Goal: Task Accomplishment & Management: Use online tool/utility

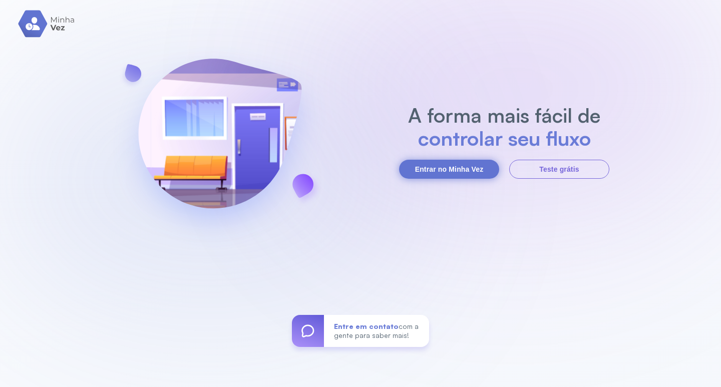
click at [437, 163] on button "Entrar no Minha Vez" at bounding box center [449, 169] width 100 height 19
click at [442, 171] on button "Entrar no Minha Vez" at bounding box center [449, 169] width 100 height 19
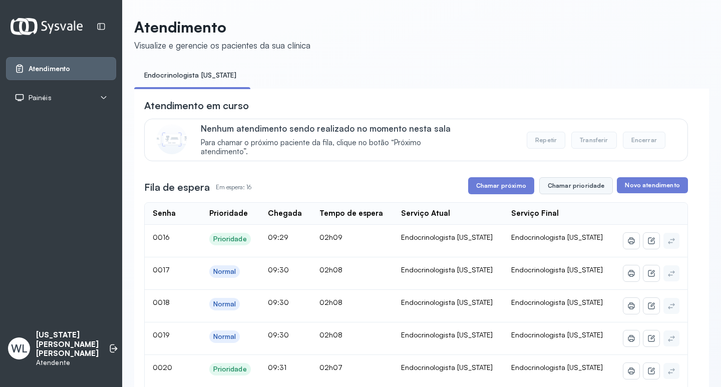
click at [549, 188] on button "Chamar prioridade" at bounding box center [576, 185] width 74 height 17
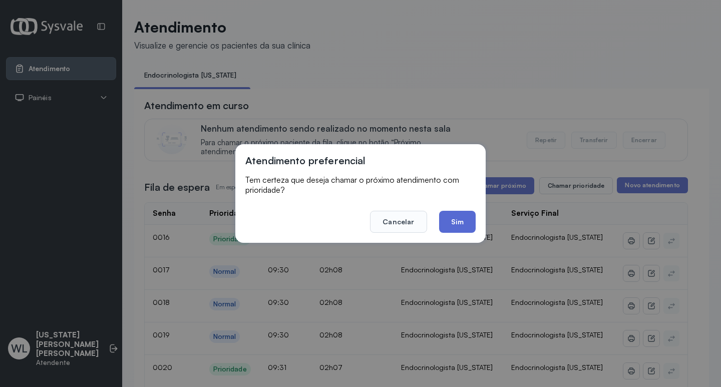
click at [456, 221] on button "Sim" at bounding box center [457, 222] width 37 height 22
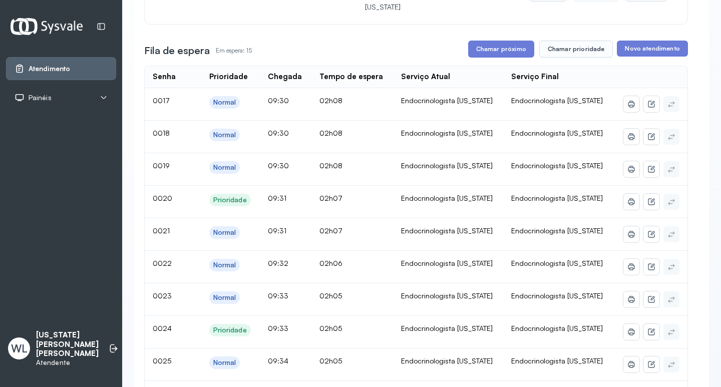
scroll to position [150, 0]
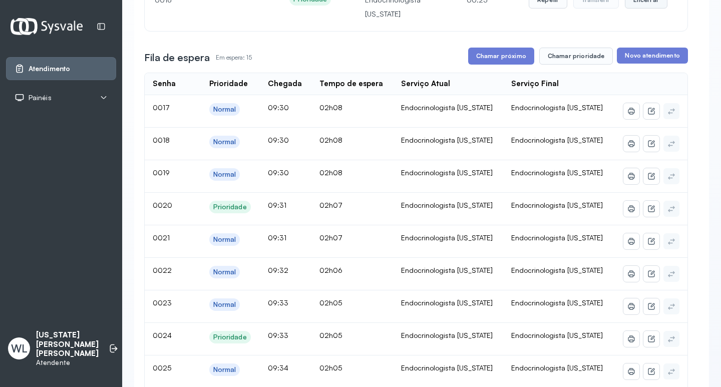
click at [640, 5] on button "Encerrar" at bounding box center [646, -1] width 43 height 17
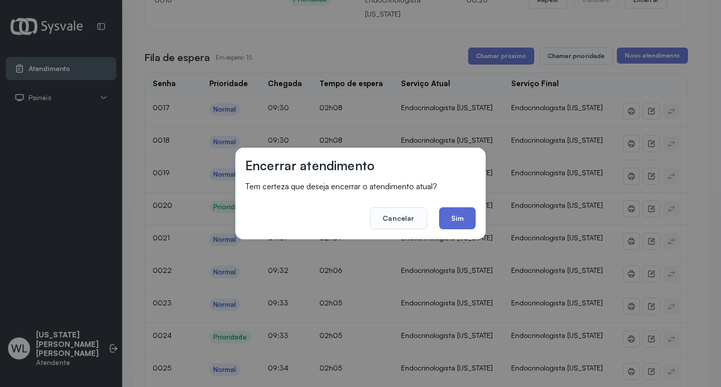
click at [453, 221] on button "Sim" at bounding box center [457, 218] width 37 height 22
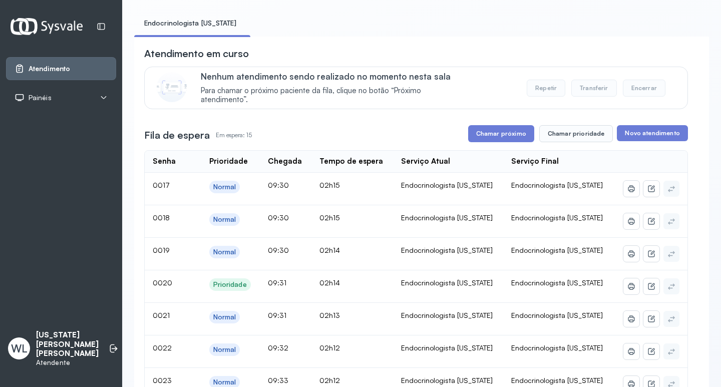
scroll to position [50, 0]
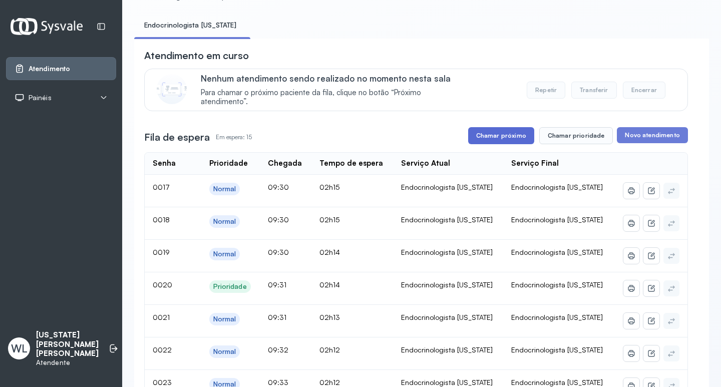
click at [501, 138] on button "Chamar próximo" at bounding box center [501, 135] width 66 height 17
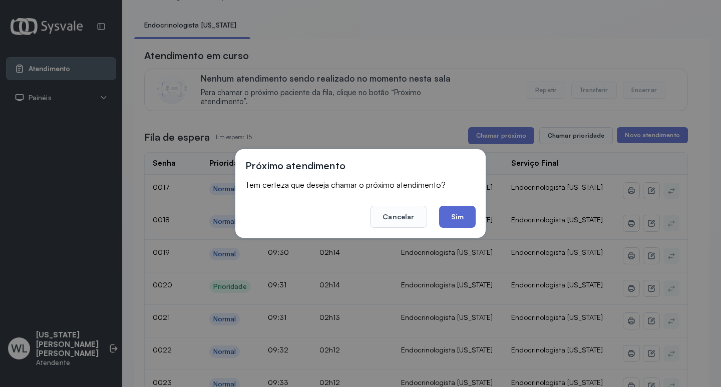
click at [464, 214] on button "Sim" at bounding box center [457, 217] width 37 height 22
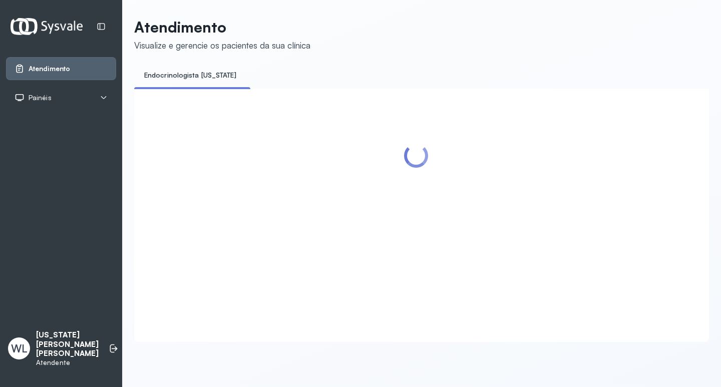
scroll to position [0, 0]
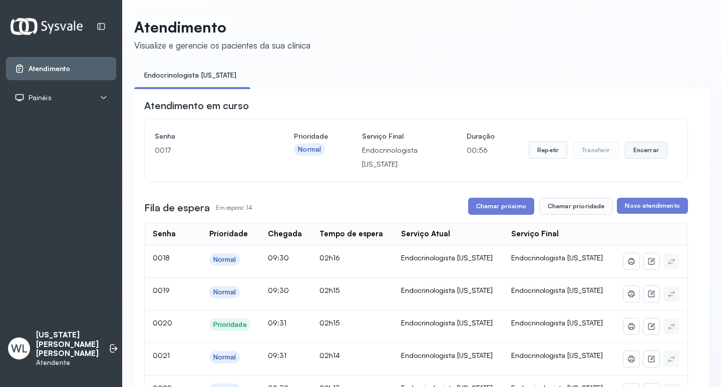
click at [643, 155] on button "Encerrar" at bounding box center [646, 150] width 43 height 17
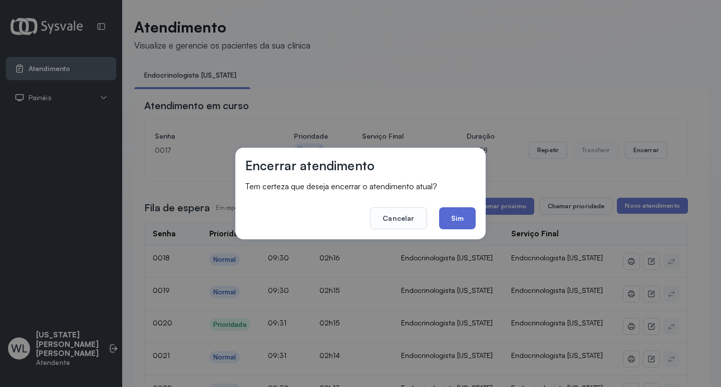
click at [450, 220] on button "Sim" at bounding box center [457, 218] width 37 height 22
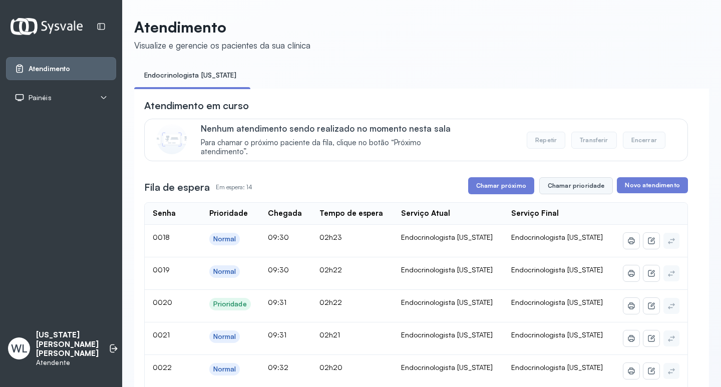
click at [575, 187] on button "Chamar prioridade" at bounding box center [576, 185] width 74 height 17
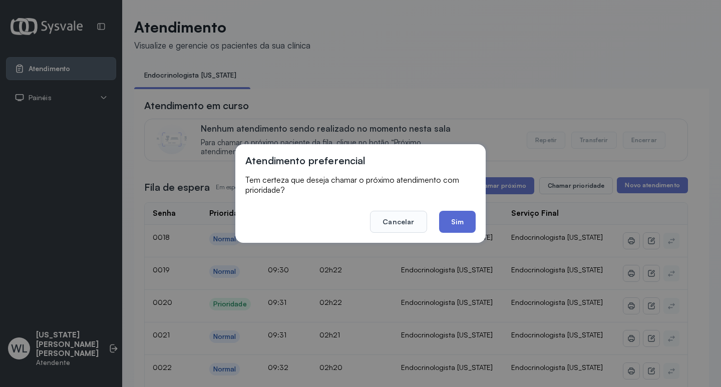
click at [456, 220] on button "Sim" at bounding box center [457, 222] width 37 height 22
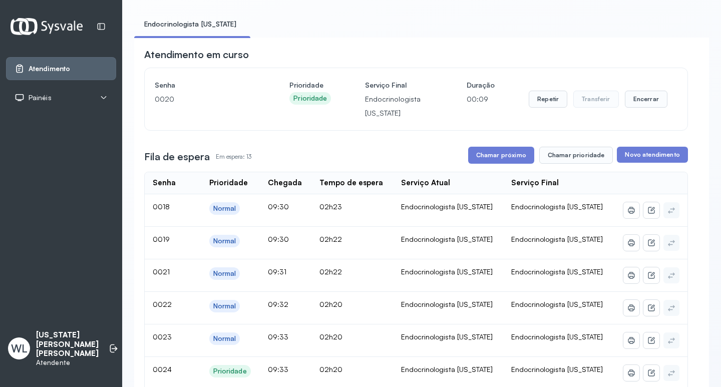
scroll to position [50, 0]
click at [632, 102] on button "Encerrar" at bounding box center [646, 100] width 43 height 17
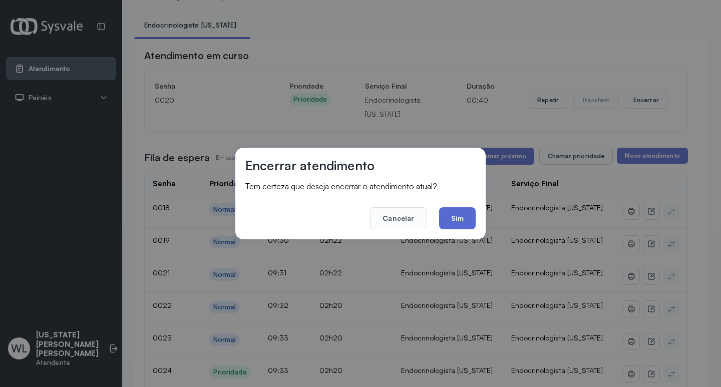
click at [448, 219] on button "Sim" at bounding box center [457, 218] width 37 height 22
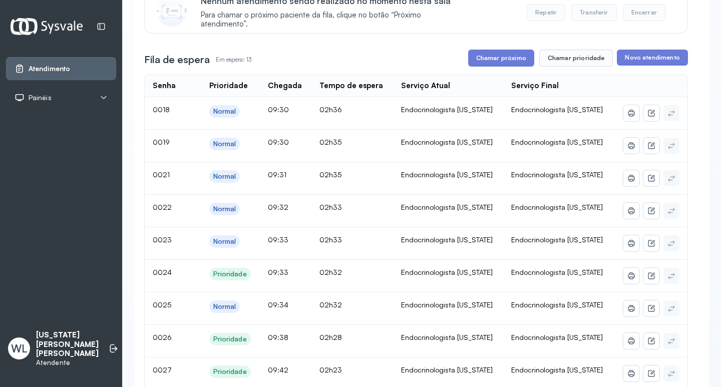
scroll to position [150, 0]
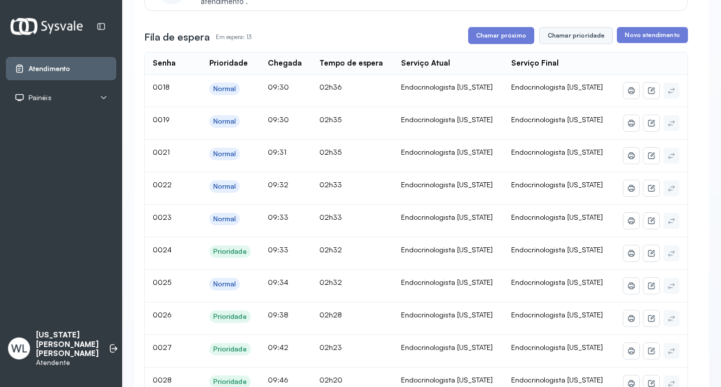
click at [570, 39] on button "Chamar prioridade" at bounding box center [576, 35] width 74 height 17
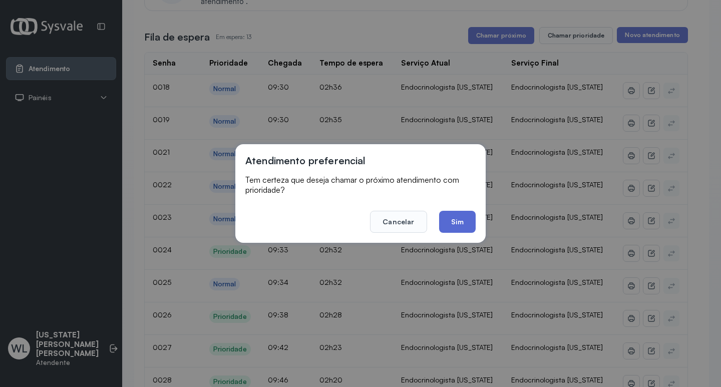
click at [461, 222] on button "Sim" at bounding box center [457, 222] width 37 height 22
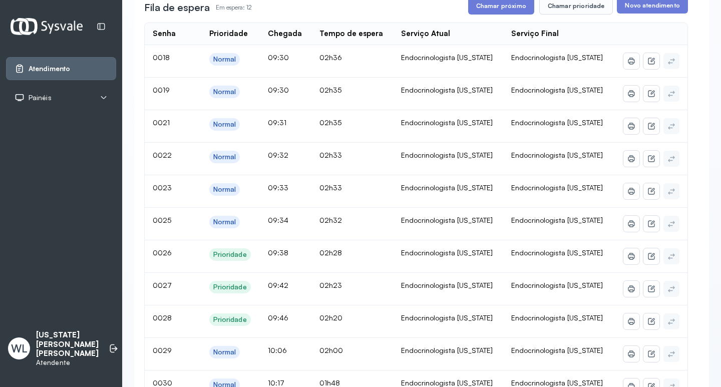
scroll to position [100, 0]
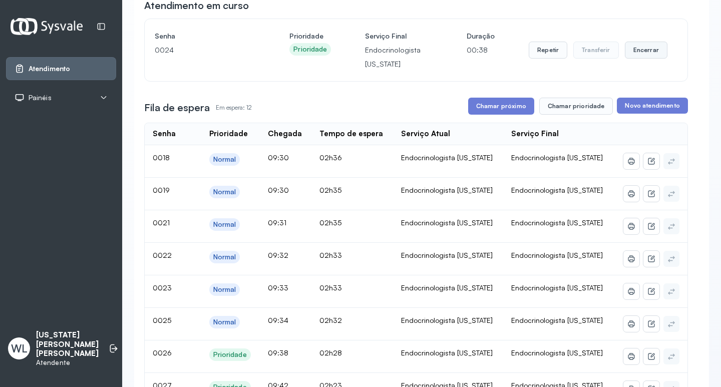
click at [643, 48] on button "Encerrar" at bounding box center [646, 50] width 43 height 17
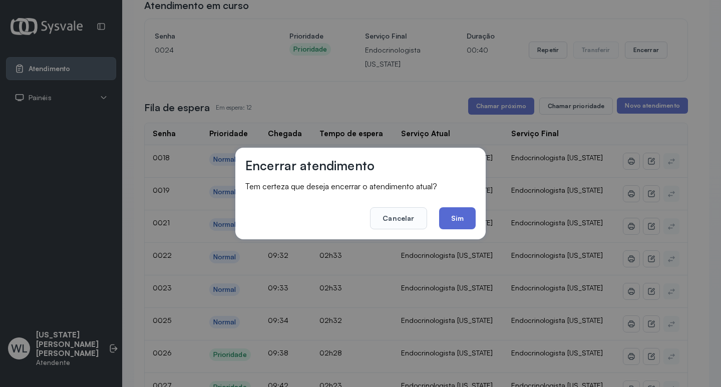
click at [453, 217] on button "Sim" at bounding box center [457, 218] width 37 height 22
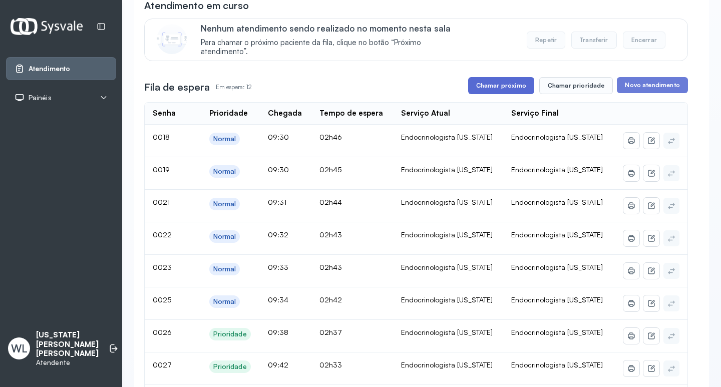
click at [474, 85] on button "Chamar próximo" at bounding box center [501, 85] width 66 height 17
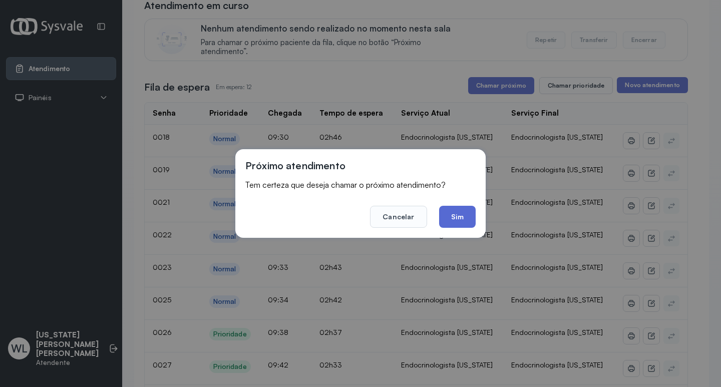
click at [460, 217] on button "Sim" at bounding box center [457, 217] width 37 height 22
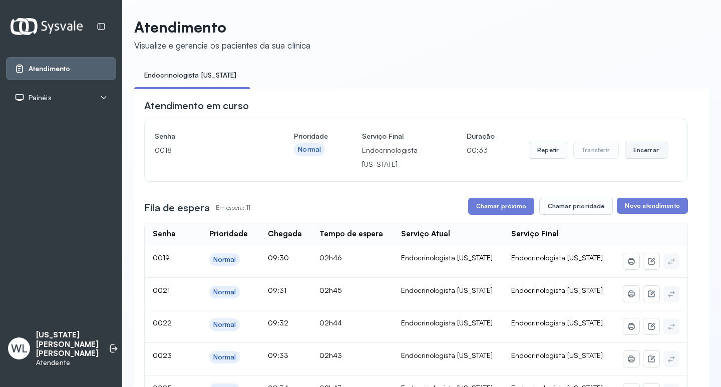
click at [631, 155] on button "Encerrar" at bounding box center [646, 150] width 43 height 17
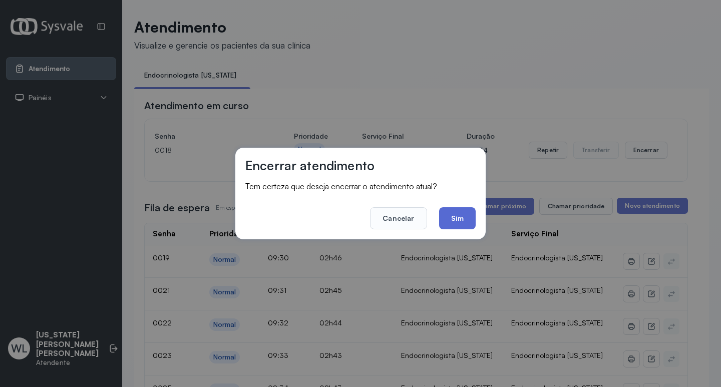
click at [451, 218] on button "Sim" at bounding box center [457, 218] width 37 height 22
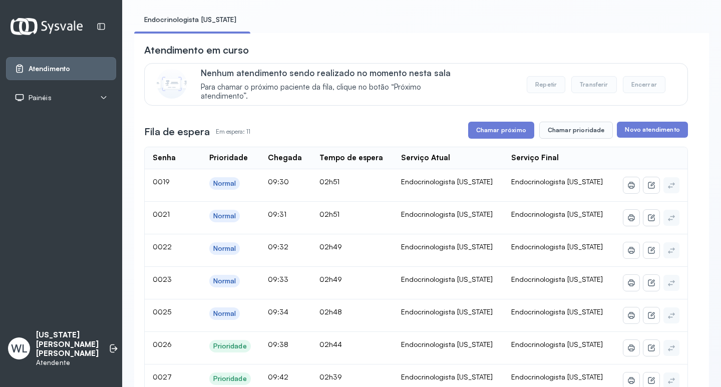
scroll to position [50, 0]
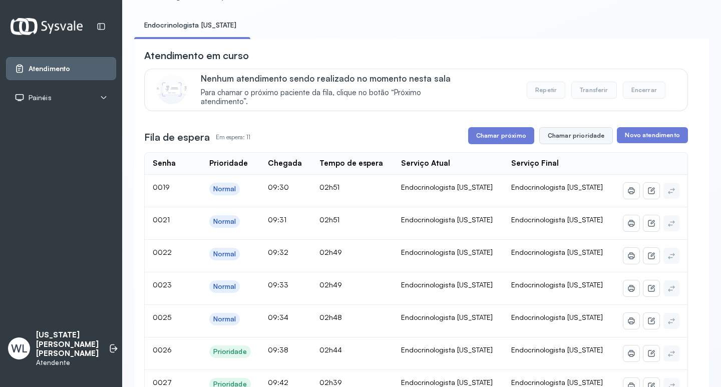
click at [574, 141] on button "Chamar prioridade" at bounding box center [576, 135] width 74 height 17
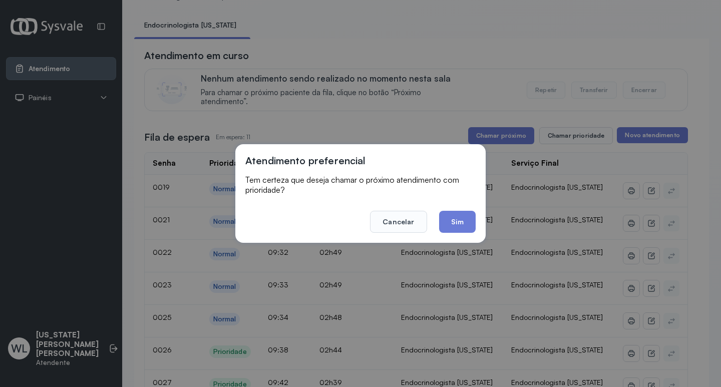
drag, startPoint x: 450, startPoint y: 221, endPoint x: 429, endPoint y: 198, distance: 30.8
click at [451, 220] on button "Sim" at bounding box center [457, 222] width 37 height 22
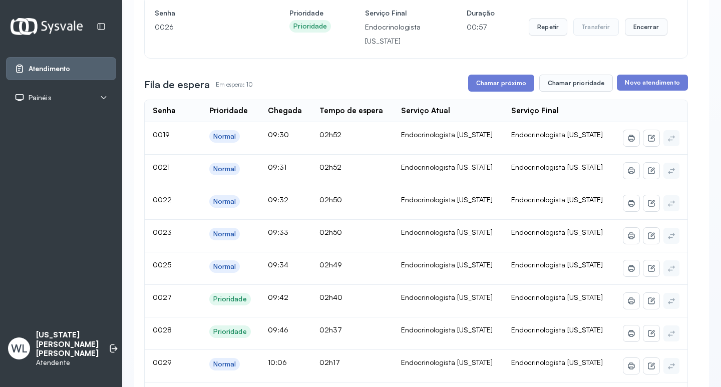
scroll to position [0, 0]
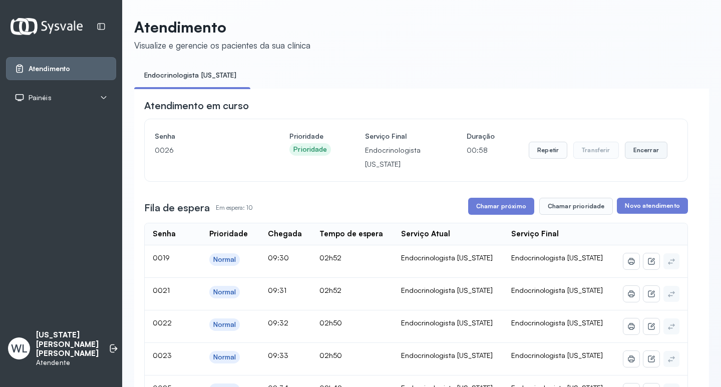
click at [641, 155] on button "Encerrar" at bounding box center [646, 150] width 43 height 17
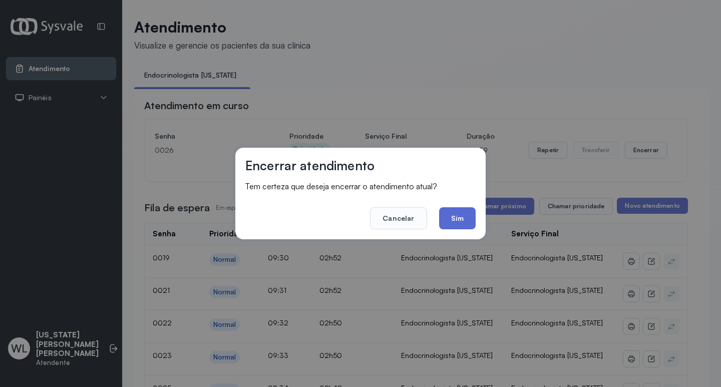
click at [461, 218] on button "Sim" at bounding box center [457, 218] width 37 height 22
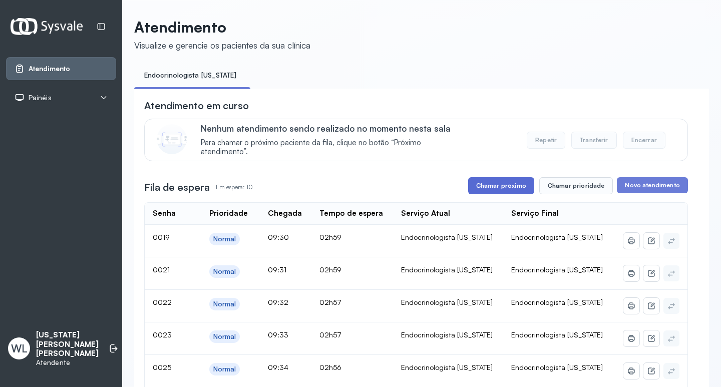
click at [505, 189] on button "Chamar próximo" at bounding box center [501, 185] width 66 height 17
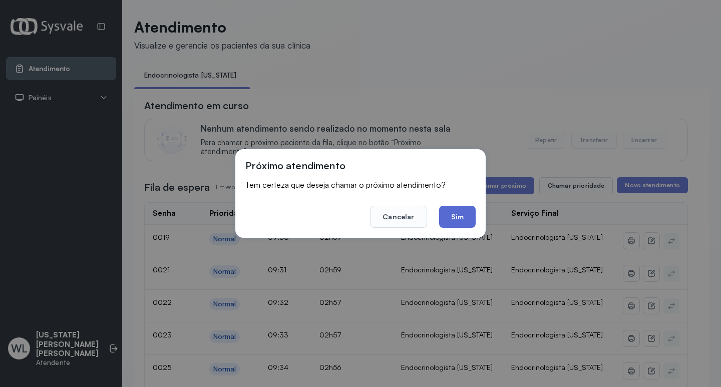
click at [468, 216] on button "Sim" at bounding box center [457, 217] width 37 height 22
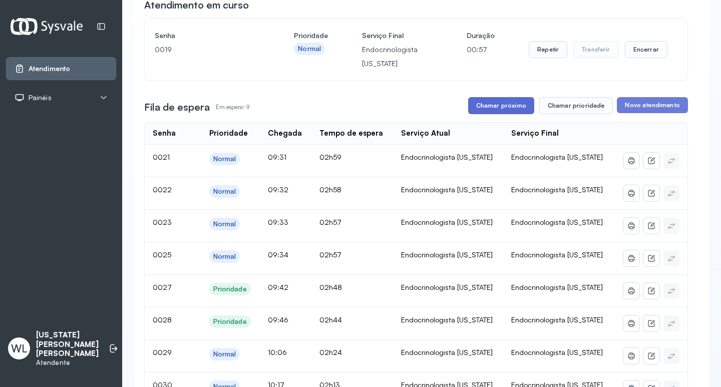
scroll to position [100, 0]
click at [642, 55] on button "Encerrar" at bounding box center [646, 50] width 43 height 17
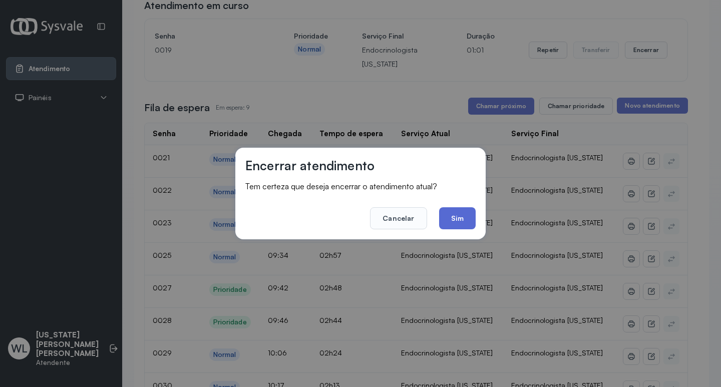
click at [456, 216] on button "Sim" at bounding box center [457, 218] width 37 height 22
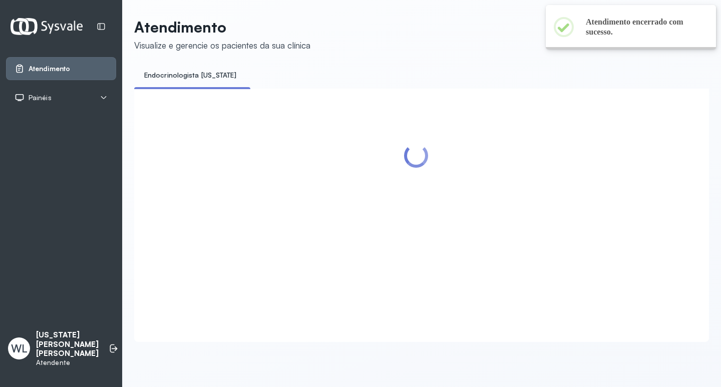
scroll to position [0, 0]
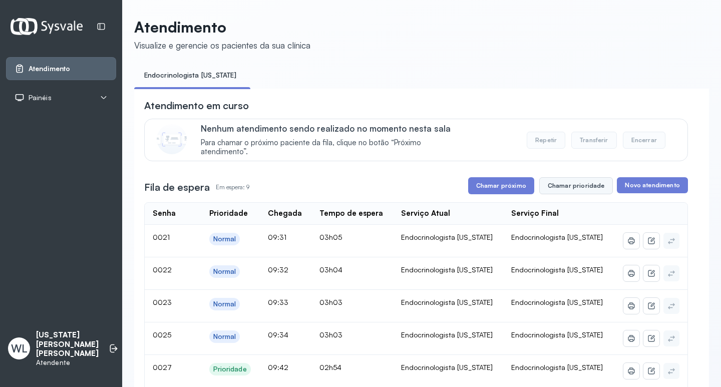
click at [574, 188] on button "Chamar prioridade" at bounding box center [576, 185] width 74 height 17
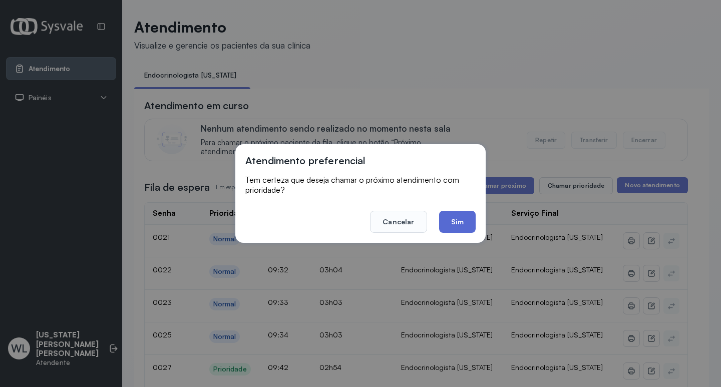
click at [452, 218] on button "Sim" at bounding box center [457, 222] width 37 height 22
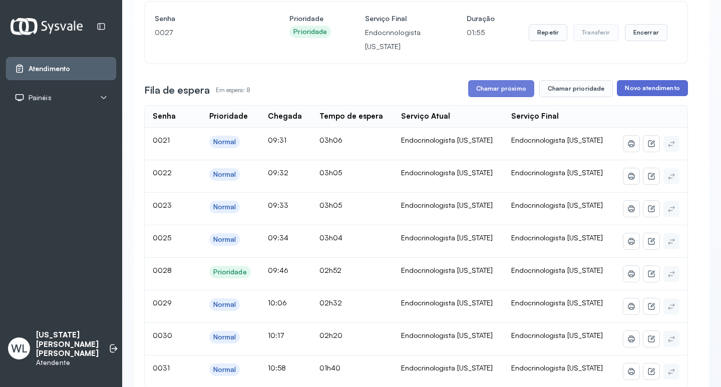
scroll to position [100, 0]
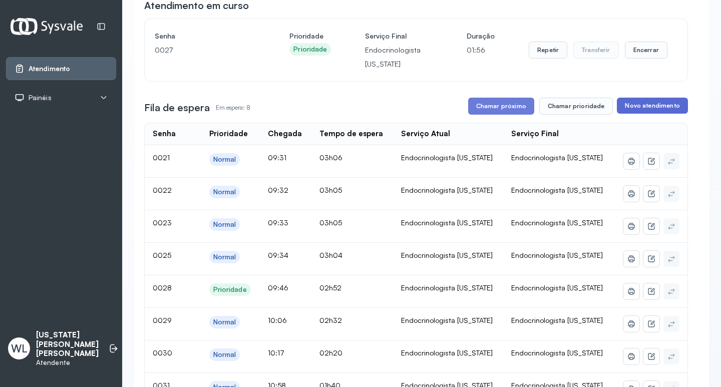
click at [634, 54] on button "Encerrar" at bounding box center [646, 50] width 43 height 17
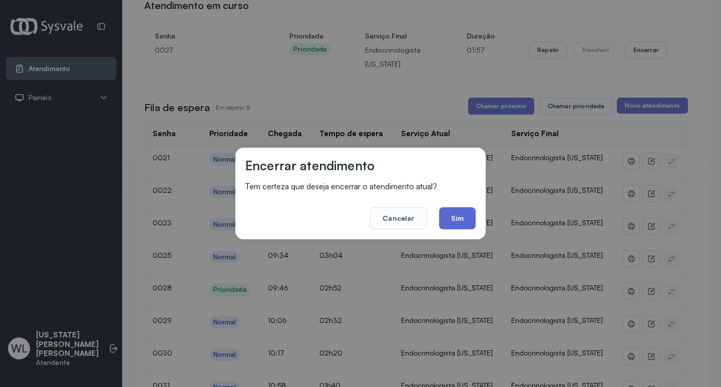
click at [461, 212] on button "Sim" at bounding box center [457, 218] width 37 height 22
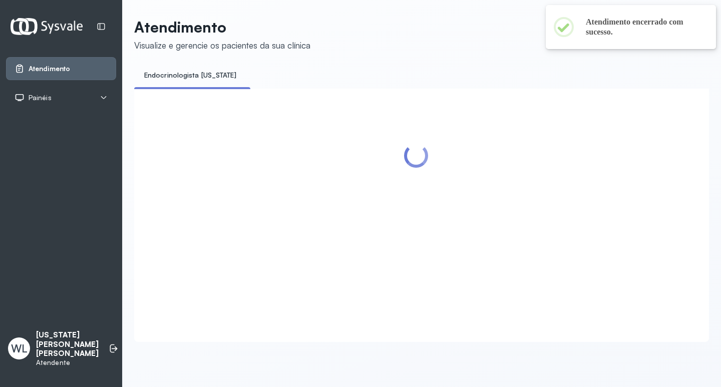
scroll to position [0, 0]
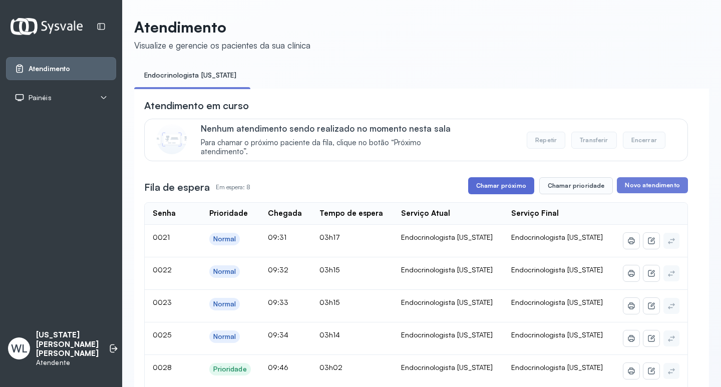
click at [507, 186] on button "Chamar próximo" at bounding box center [501, 185] width 66 height 17
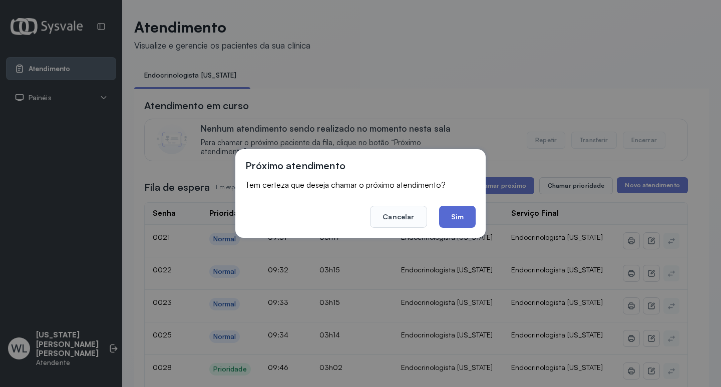
click at [460, 219] on button "Sim" at bounding box center [457, 217] width 37 height 22
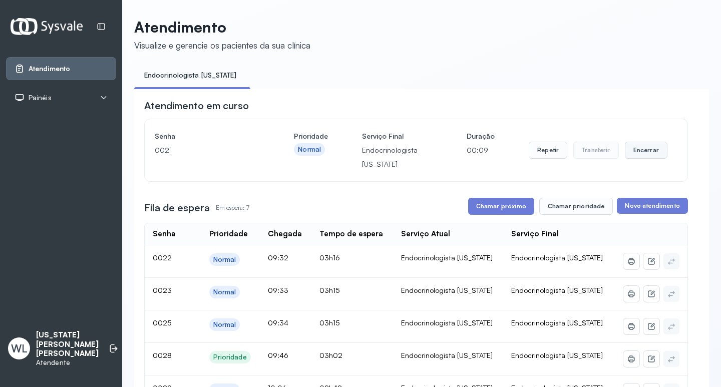
click at [628, 151] on button "Encerrar" at bounding box center [646, 150] width 43 height 17
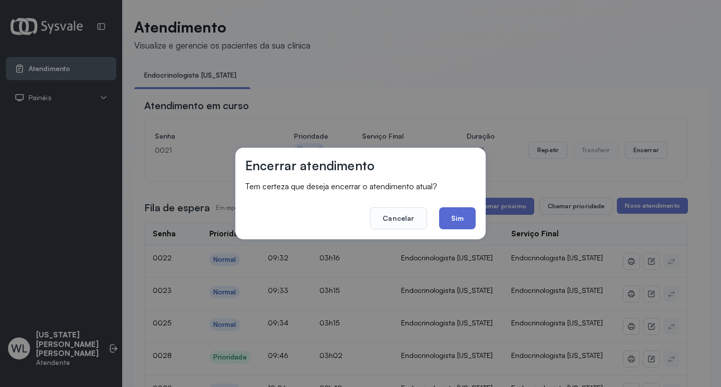
click at [452, 219] on button "Sim" at bounding box center [457, 218] width 37 height 22
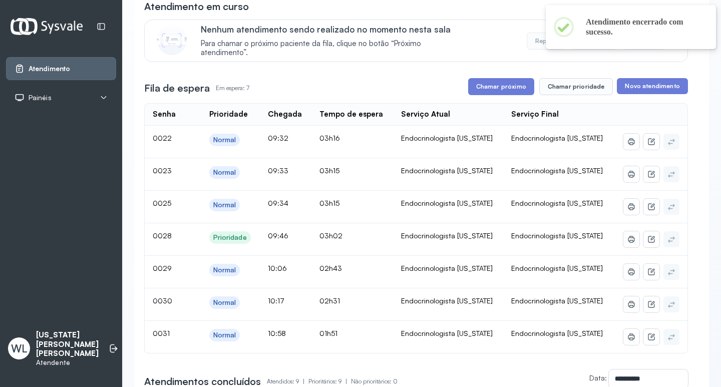
scroll to position [100, 0]
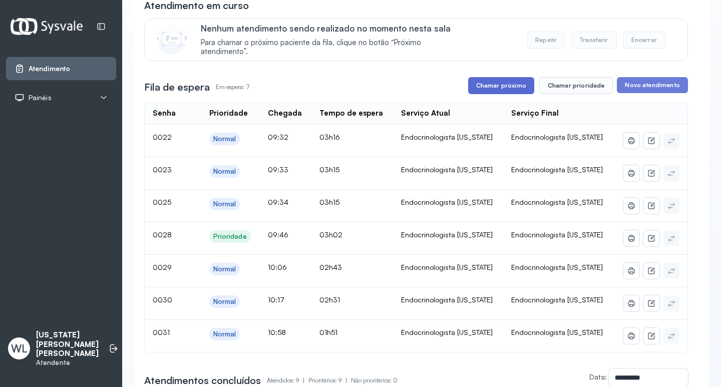
click at [498, 88] on button "Chamar próximo" at bounding box center [501, 85] width 66 height 17
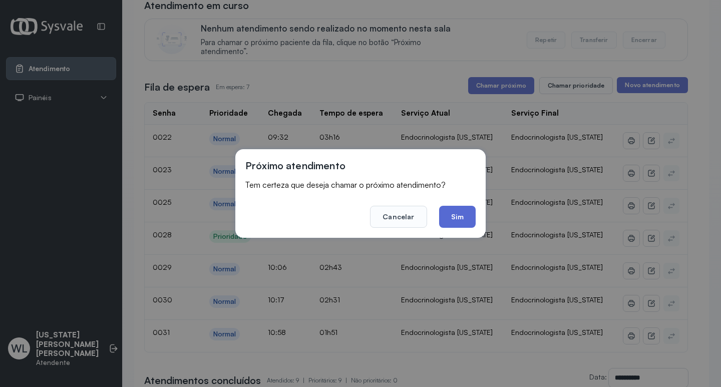
click at [463, 216] on button "Sim" at bounding box center [457, 217] width 37 height 22
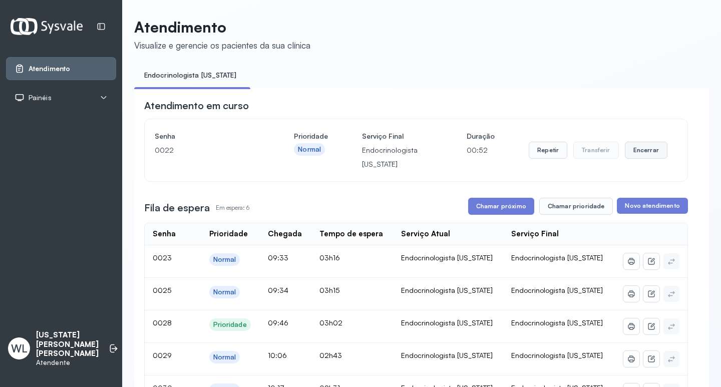
click at [640, 154] on button "Encerrar" at bounding box center [646, 150] width 43 height 17
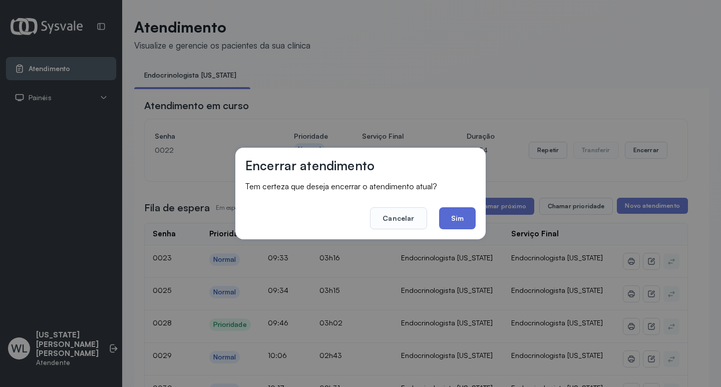
click at [463, 214] on button "Sim" at bounding box center [457, 218] width 37 height 22
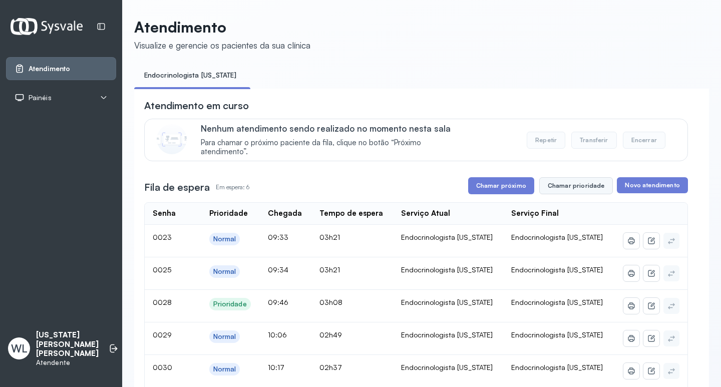
click at [578, 191] on button "Chamar prioridade" at bounding box center [576, 185] width 74 height 17
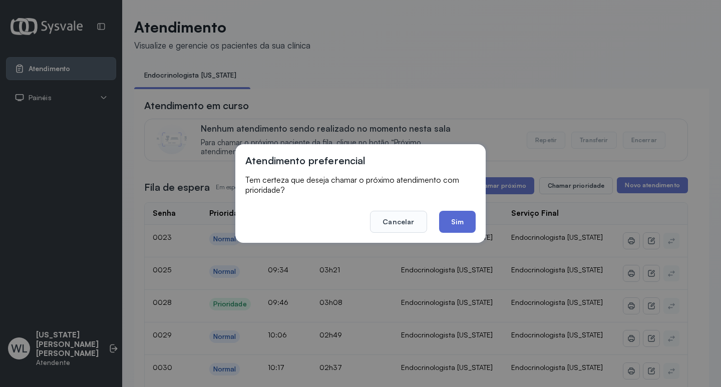
click at [446, 218] on button "Sim" at bounding box center [457, 222] width 37 height 22
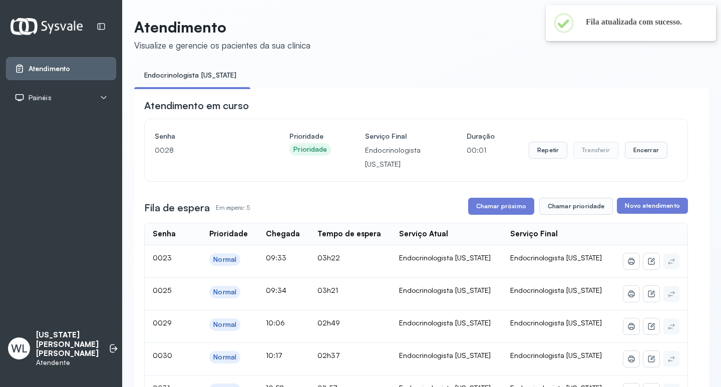
scroll to position [50, 0]
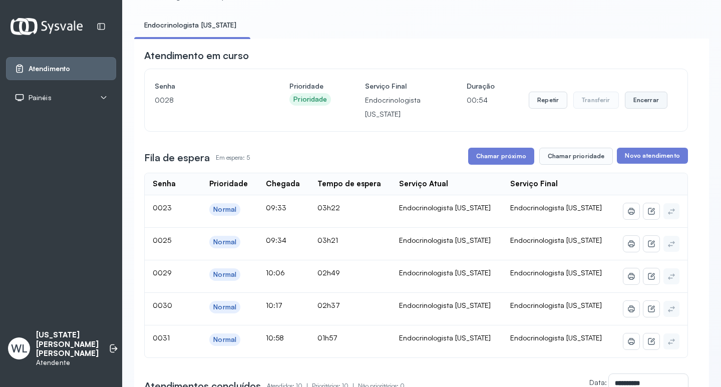
click at [639, 103] on button "Encerrar" at bounding box center [646, 100] width 43 height 17
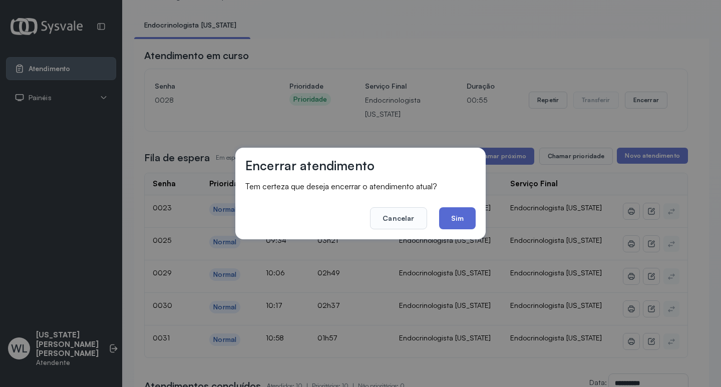
click at [459, 214] on button "Sim" at bounding box center [457, 218] width 37 height 22
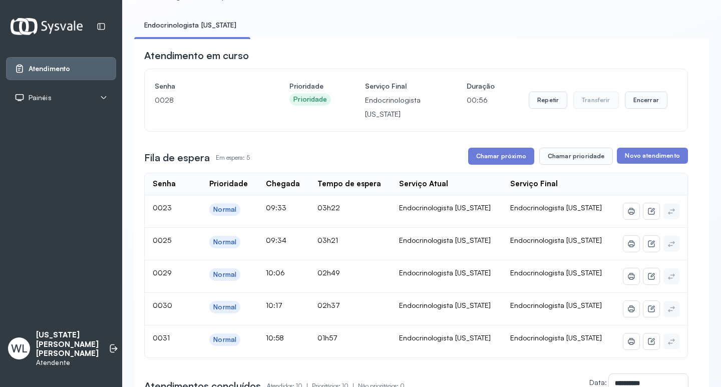
scroll to position [0, 0]
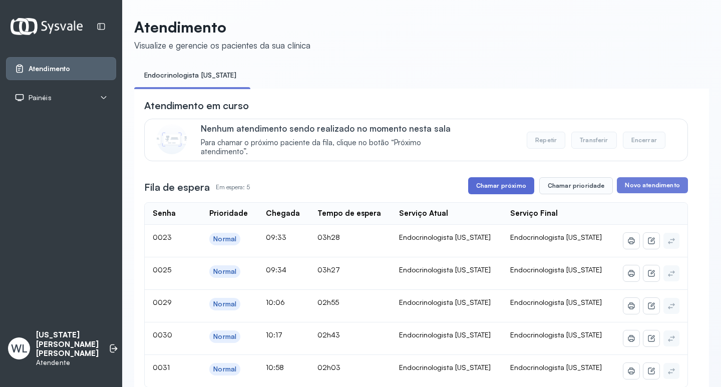
click at [511, 189] on button "Chamar próximo" at bounding box center [501, 185] width 66 height 17
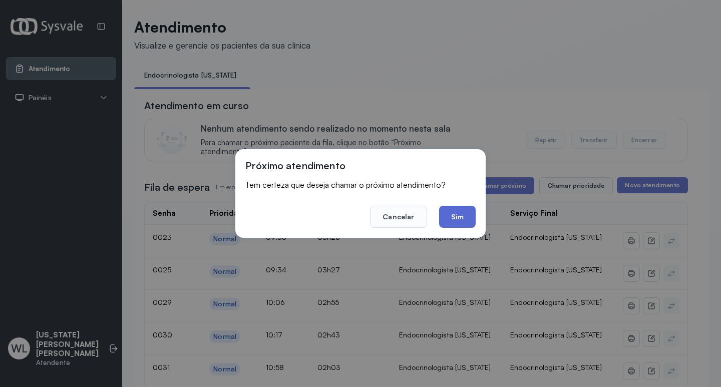
click at [445, 216] on button "Sim" at bounding box center [457, 217] width 37 height 22
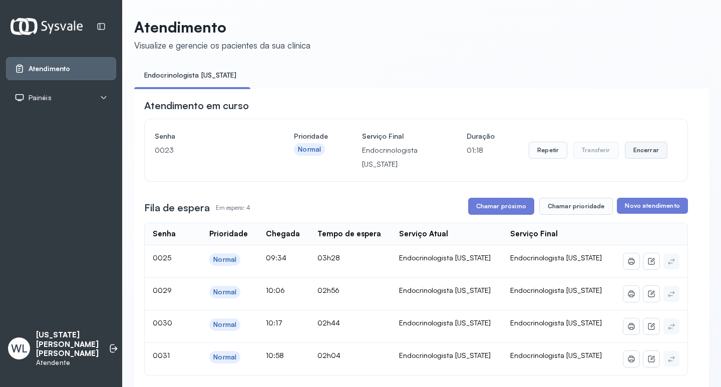
click at [635, 150] on button "Encerrar" at bounding box center [646, 150] width 43 height 17
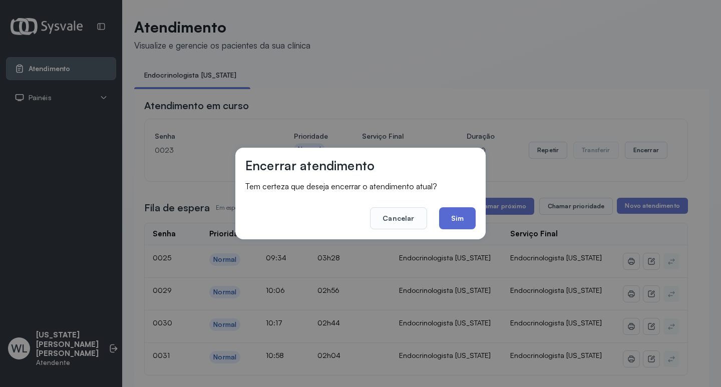
click at [463, 213] on button "Sim" at bounding box center [457, 218] width 37 height 22
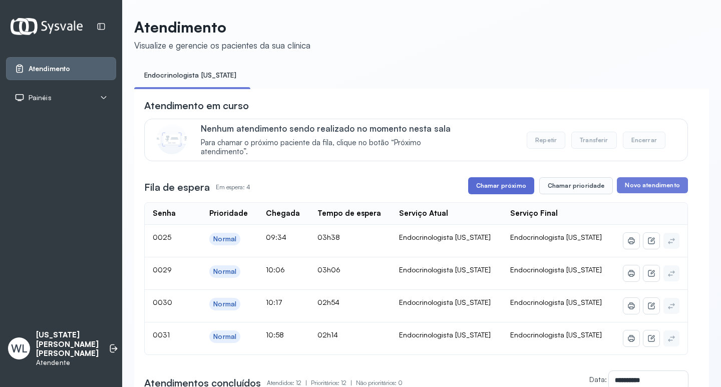
click at [503, 185] on button "Chamar próximo" at bounding box center [501, 185] width 66 height 17
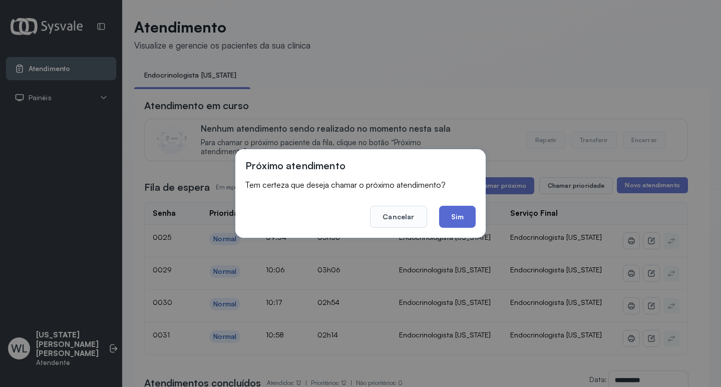
click at [457, 219] on button "Sim" at bounding box center [457, 217] width 37 height 22
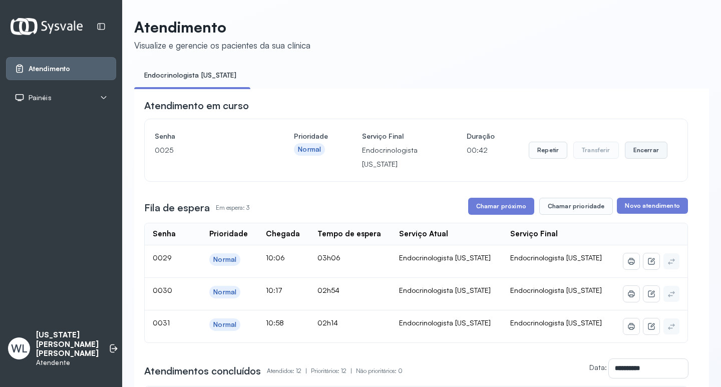
click at [641, 157] on button "Encerrar" at bounding box center [646, 150] width 43 height 17
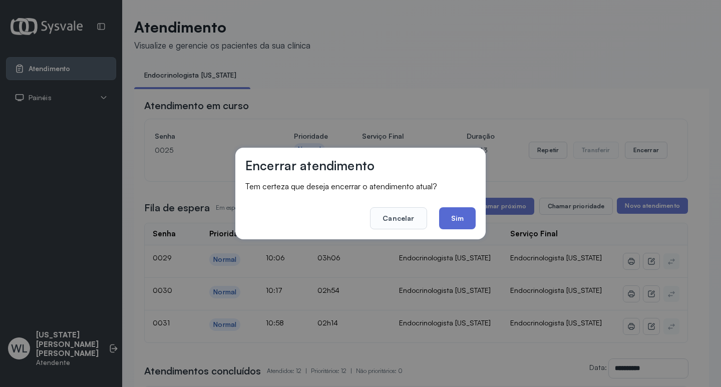
click at [459, 218] on button "Sim" at bounding box center [457, 218] width 37 height 22
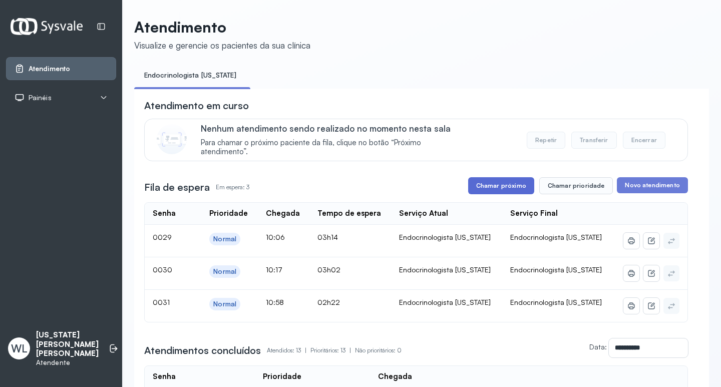
click at [512, 189] on button "Chamar próximo" at bounding box center [501, 185] width 66 height 17
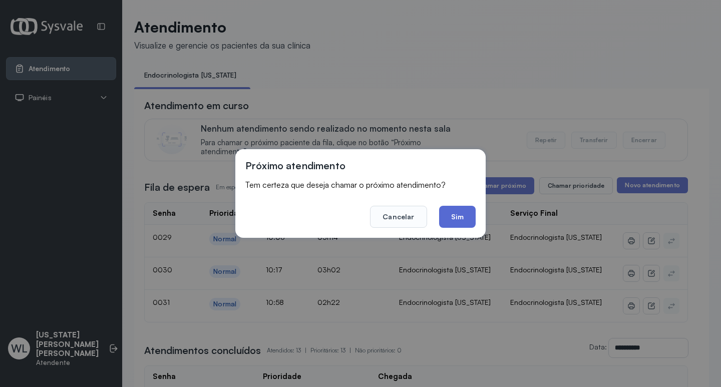
click at [462, 217] on button "Sim" at bounding box center [457, 217] width 37 height 22
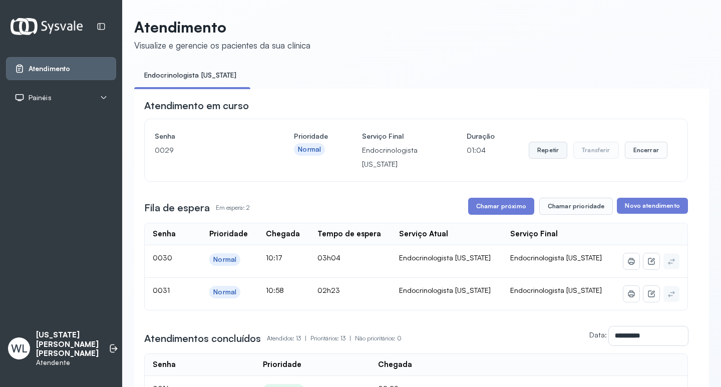
click at [543, 154] on button "Repetir" at bounding box center [548, 150] width 39 height 17
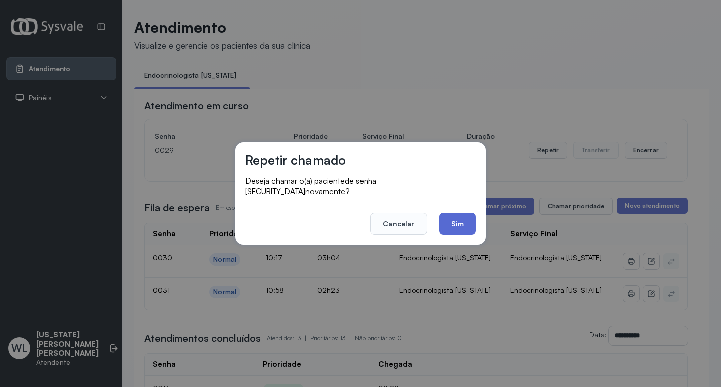
click at [455, 218] on button "Sim" at bounding box center [457, 224] width 37 height 22
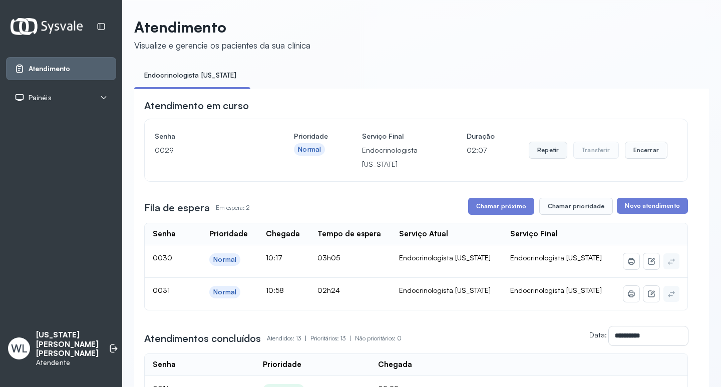
click at [547, 153] on button "Repetir" at bounding box center [548, 150] width 39 height 17
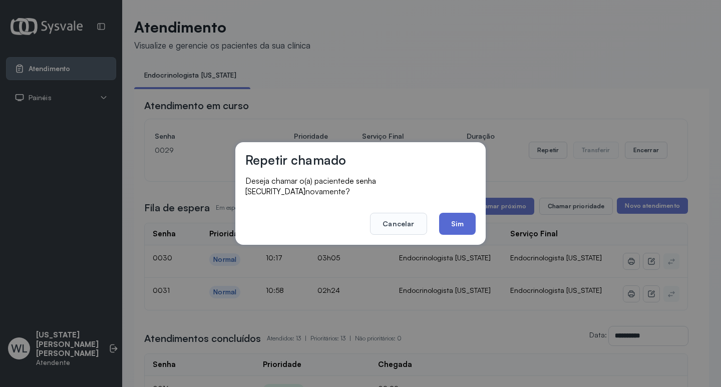
click at [456, 217] on button "Sim" at bounding box center [457, 224] width 37 height 22
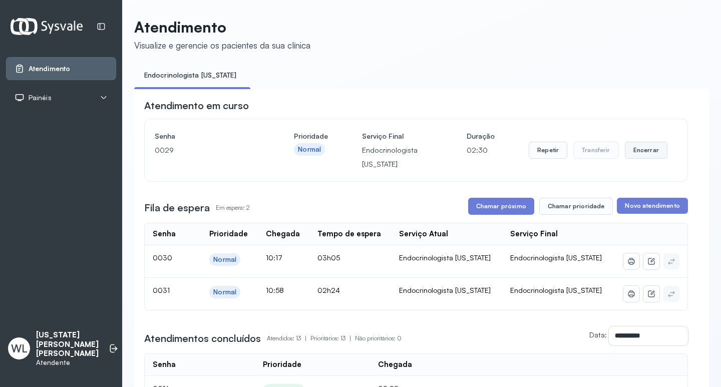
click at [629, 153] on button "Encerrar" at bounding box center [646, 150] width 43 height 17
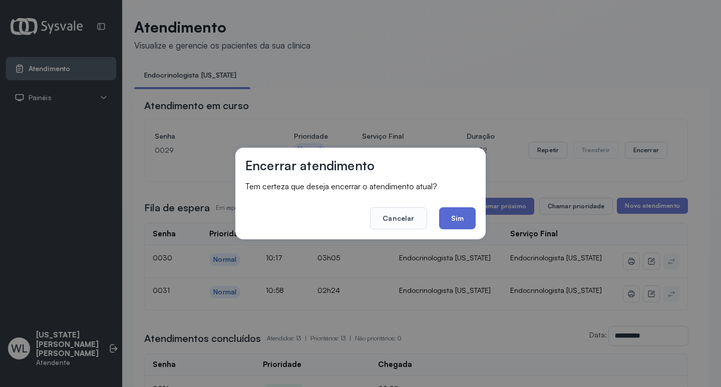
click at [462, 223] on button "Sim" at bounding box center [457, 218] width 37 height 22
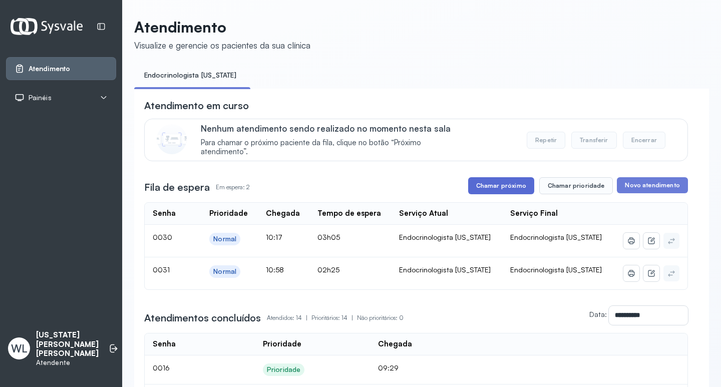
click at [504, 189] on button "Chamar próximo" at bounding box center [501, 185] width 66 height 17
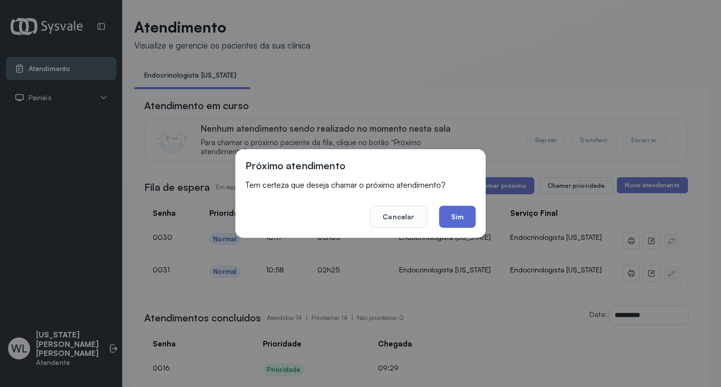
click at [455, 212] on button "Sim" at bounding box center [457, 217] width 37 height 22
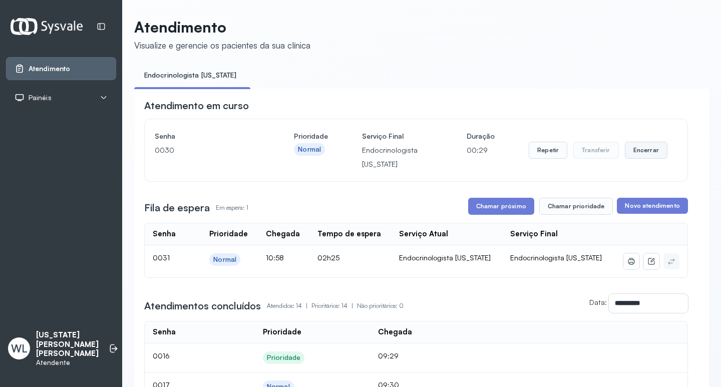
click at [641, 150] on button "Encerrar" at bounding box center [646, 150] width 43 height 17
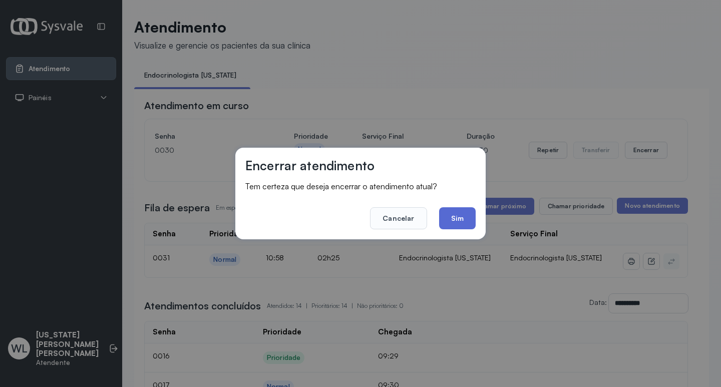
click at [460, 214] on button "Sim" at bounding box center [457, 218] width 37 height 22
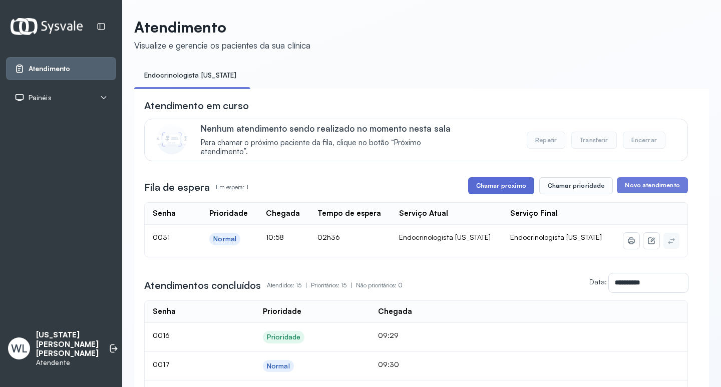
click at [512, 189] on button "Chamar próximo" at bounding box center [501, 185] width 66 height 17
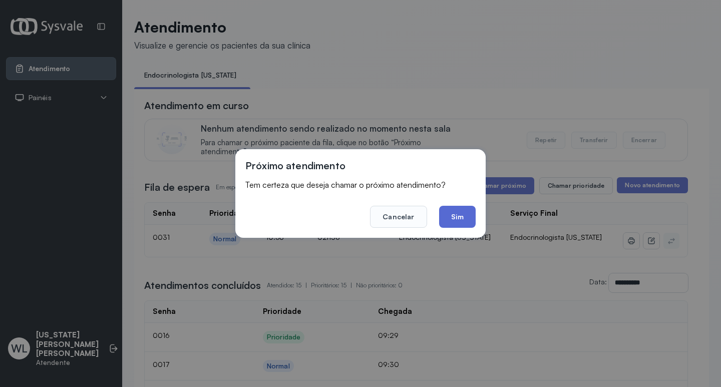
click at [467, 219] on button "Sim" at bounding box center [457, 217] width 37 height 22
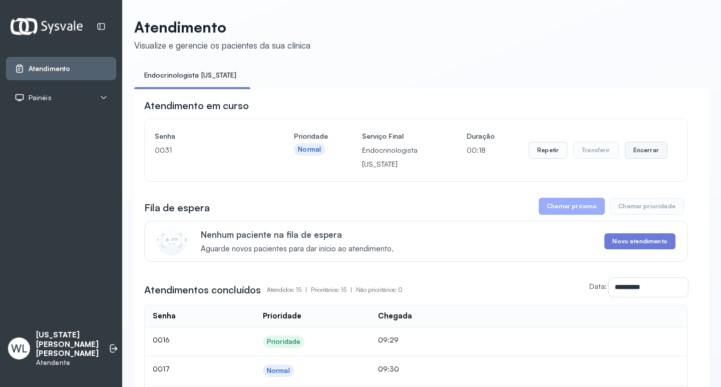
click at [650, 153] on button "Encerrar" at bounding box center [646, 150] width 43 height 17
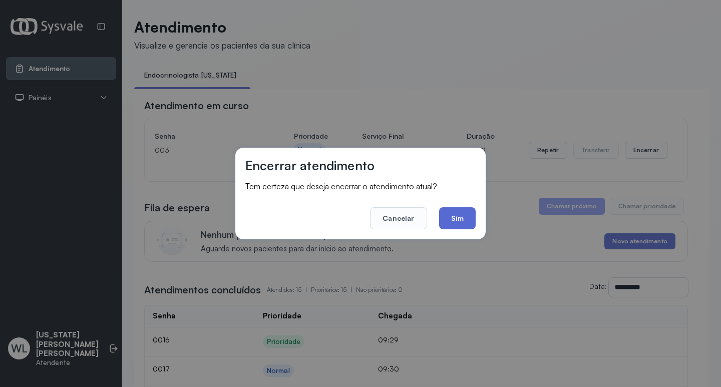
click at [459, 218] on button "Sim" at bounding box center [457, 218] width 37 height 22
